Goal: Complete application form

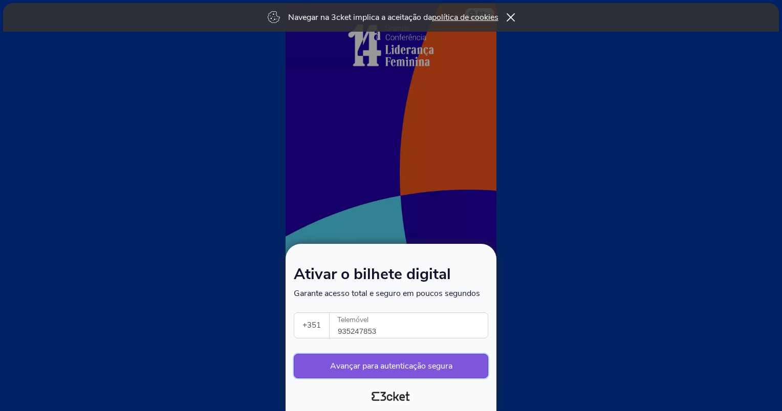
click at [380, 366] on button "Avançar para autenticação segura" at bounding box center [391, 366] width 194 height 25
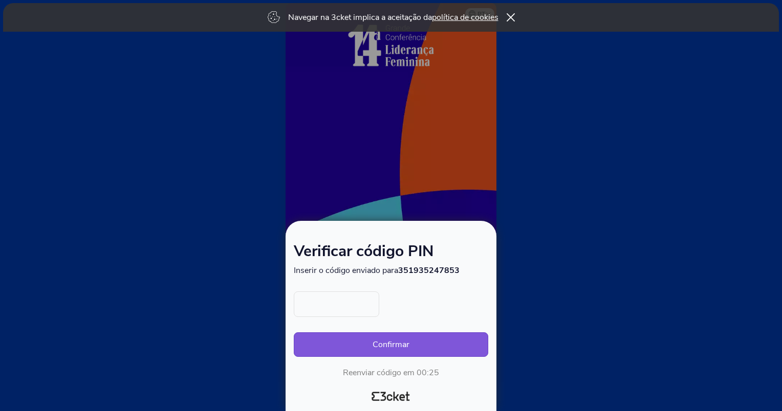
click at [354, 307] on input "text" at bounding box center [336, 305] width 85 height 26
type input "5600"
click at [294, 332] on button "Confirmar" at bounding box center [391, 344] width 194 height 25
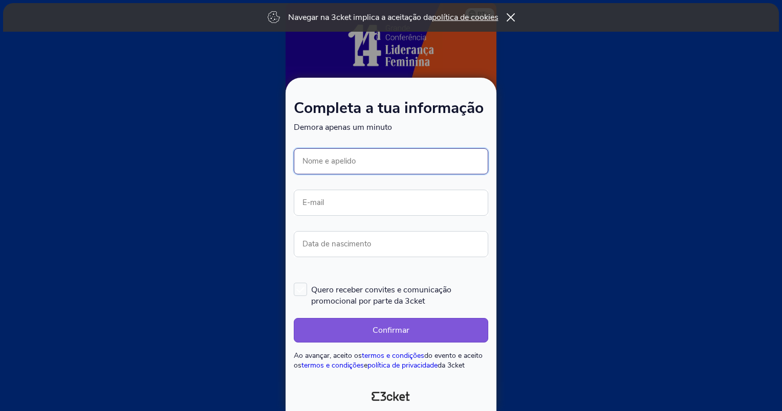
click at [376, 164] on input "Nome e apelido" at bounding box center [391, 161] width 194 height 26
type input "[PERSON_NAME]"
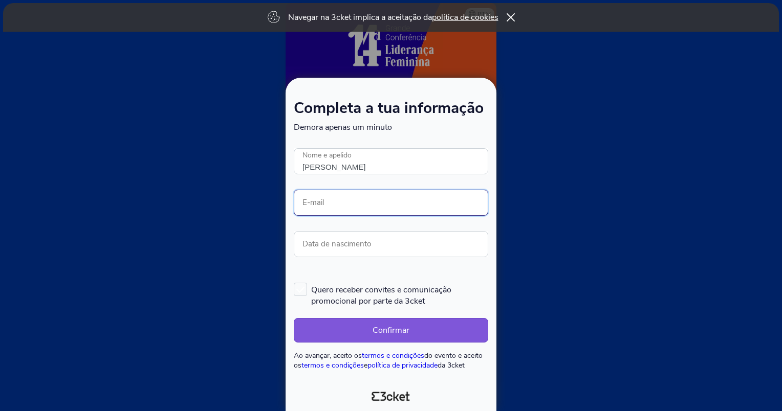
click at [327, 205] on input "E-mail" at bounding box center [391, 203] width 194 height 26
type input "ana.sousa.claro@fidelidade.pt"
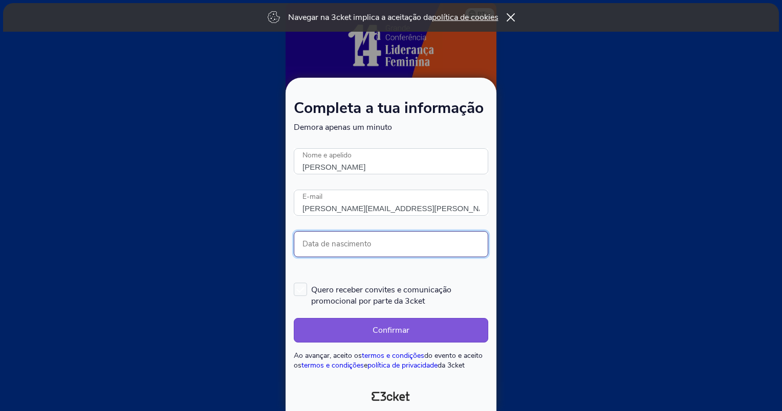
click at [348, 243] on input "Data de nascimento" at bounding box center [391, 244] width 194 height 26
type input "23/08/2025"
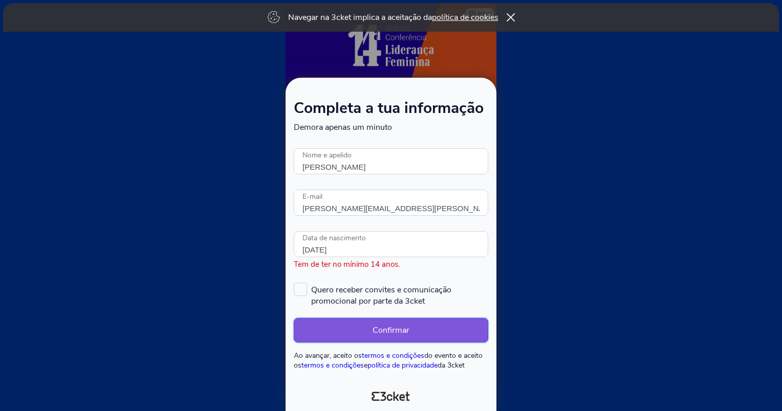
click at [358, 324] on button "Confirmar" at bounding box center [391, 330] width 194 height 25
click at [379, 331] on button "Confirmar" at bounding box center [391, 330] width 194 height 25
click at [417, 331] on button "Confirmar" at bounding box center [391, 330] width 194 height 25
click at [466, 177] on form "Completa a tua informação Demora apenas um minuto Ocorreu um erro. Tentar mais …" at bounding box center [391, 235] width 194 height 269
click at [298, 289] on label "Quero receber convites e comunicação promocional por parte da 3cket" at bounding box center [391, 295] width 194 height 24
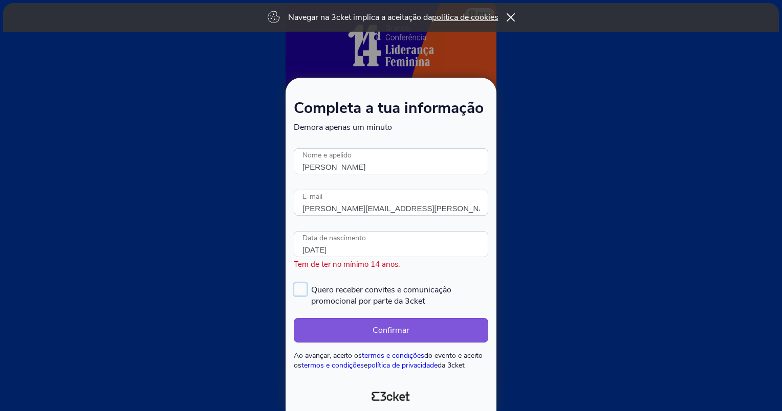
click at [295, 283] on input "Quero receber convites e comunicação promocional por parte da 3cket" at bounding box center [294, 282] width 1 height 1
click at [374, 330] on button "Confirmar" at bounding box center [391, 330] width 194 height 25
click at [304, 291] on label "Quero receber convites e comunicação promocional por parte da 3cket" at bounding box center [391, 295] width 194 height 24
click at [295, 283] on input "Quero receber convites e comunicação promocional por parte da 3cket" at bounding box center [294, 282] width 1 height 1
click at [358, 327] on button "Confirmar" at bounding box center [391, 330] width 194 height 25
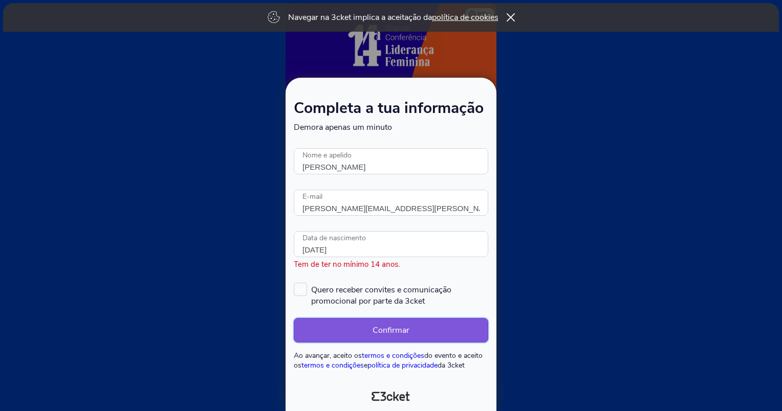
click at [358, 327] on button "Confirmar" at bounding box center [391, 330] width 194 height 25
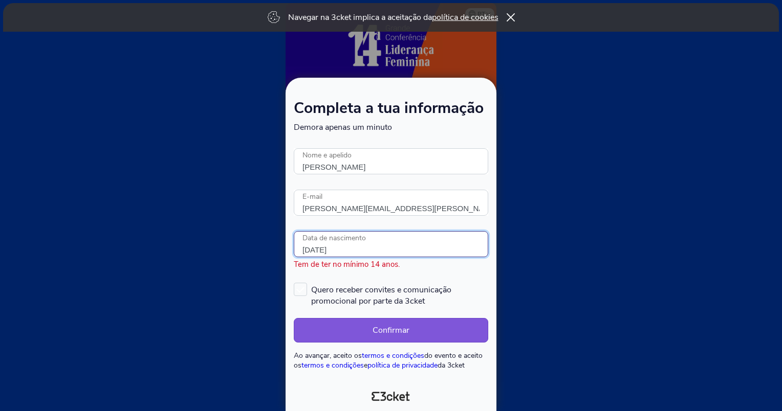
click at [359, 244] on input "23/08/2025" at bounding box center [391, 244] width 194 height 26
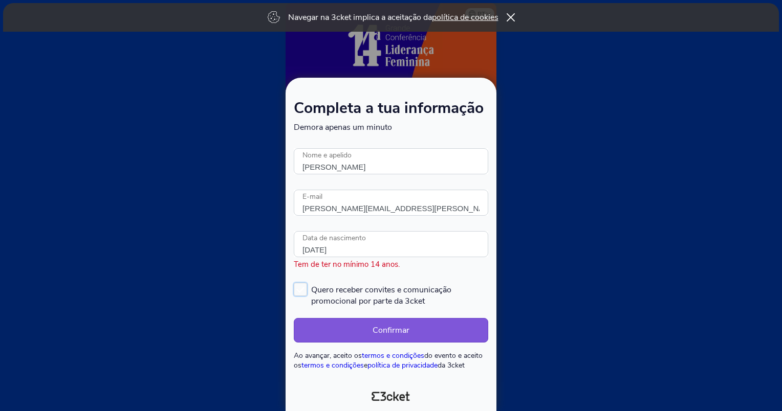
click at [413, 286] on span "Quero receber convites e comunicação promocional por parte da 3cket" at bounding box center [399, 295] width 177 height 24
click at [295, 283] on input "Quero receber convites e comunicação promocional por parte da 3cket" at bounding box center [294, 282] width 1 height 1
checkbox input "true"
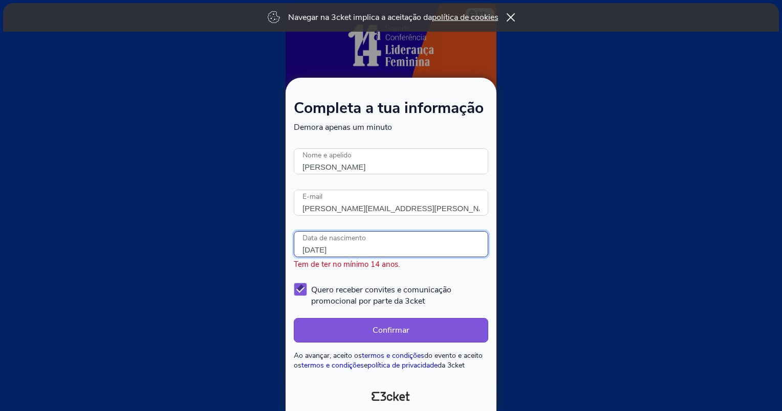
click at [347, 253] on input "23/08/2025" at bounding box center [391, 244] width 194 height 26
type input "23/08/1971"
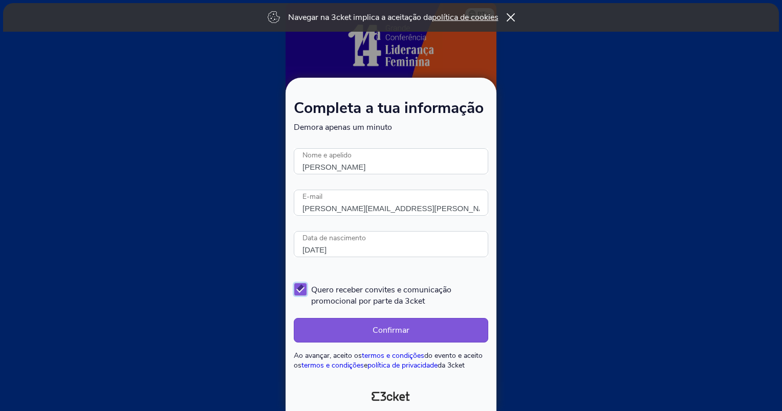
click at [305, 290] on label "Quero receber convites e comunicação promocional por parte da 3cket" at bounding box center [391, 295] width 194 height 24
click at [295, 283] on input "Quero receber convites e comunicação promocional por parte da 3cket" at bounding box center [294, 282] width 1 height 1
checkbox input "false"
click at [355, 329] on button "Confirmar" at bounding box center [391, 330] width 194 height 25
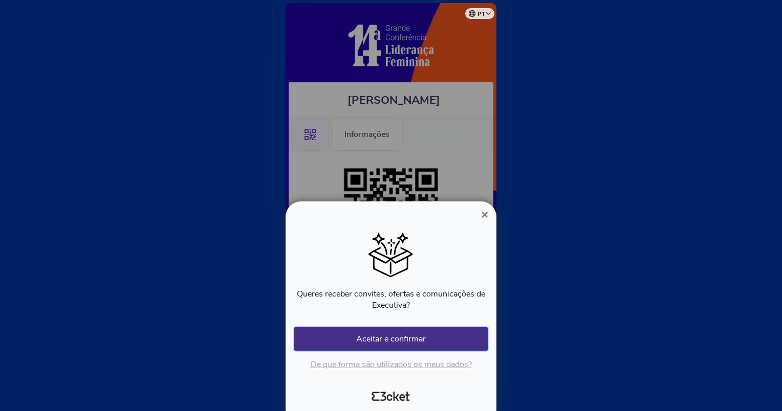
click at [395, 338] on button "Aceitar e confirmar" at bounding box center [391, 339] width 194 height 24
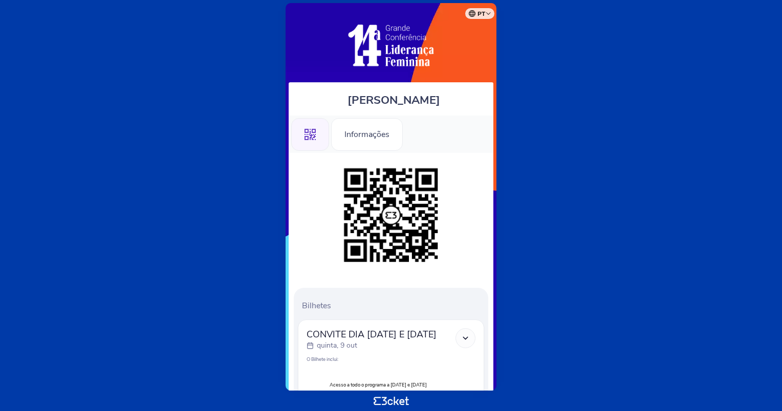
click at [464, 336] on icon at bounding box center [465, 338] width 9 height 9
